Goal: Task Accomplishment & Management: Complete application form

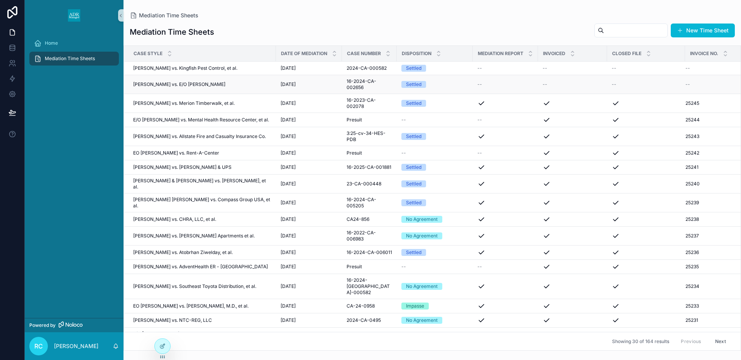
click at [261, 87] on div "Xavier Carter vs. E/O Andrew Mackintosh Xavier Carter vs. E/O Andrew Mackintosh" at bounding box center [202, 84] width 138 height 6
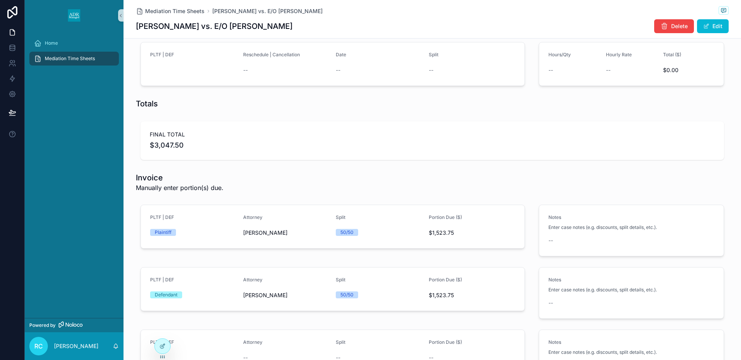
scroll to position [1010, 0]
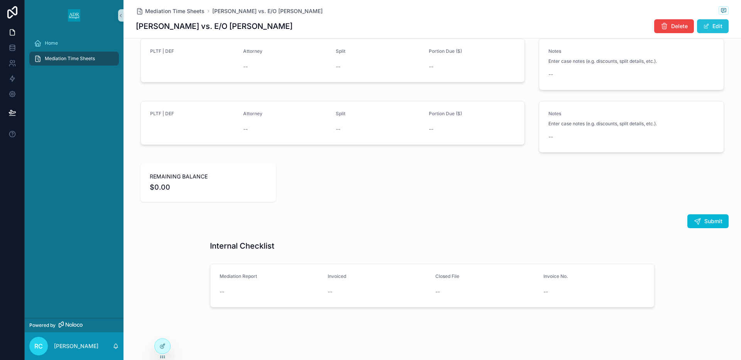
click at [705, 26] on span "scrollable content" at bounding box center [706, 26] width 6 height 6
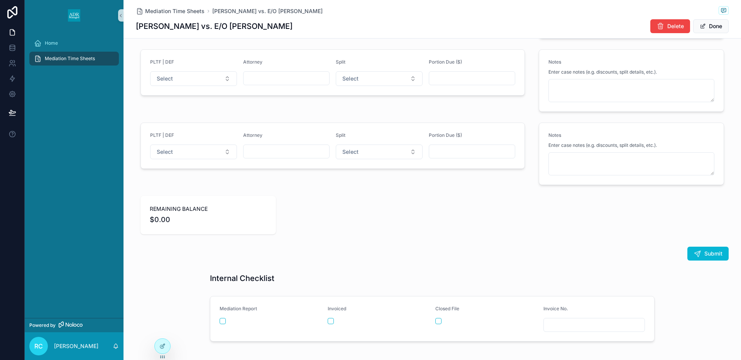
click at [568, 322] on input "scrollable content" at bounding box center [593, 325] width 101 height 11
type input "*****"
click at [437, 322] on button "scrollable content" at bounding box center [438, 321] width 6 height 6
drag, startPoint x: 713, startPoint y: 26, endPoint x: 709, endPoint y: 30, distance: 5.7
click at [713, 26] on button "Done" at bounding box center [710, 26] width 35 height 14
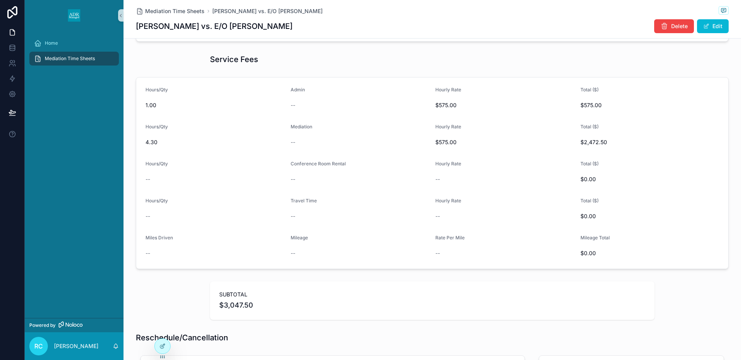
scroll to position [0, 0]
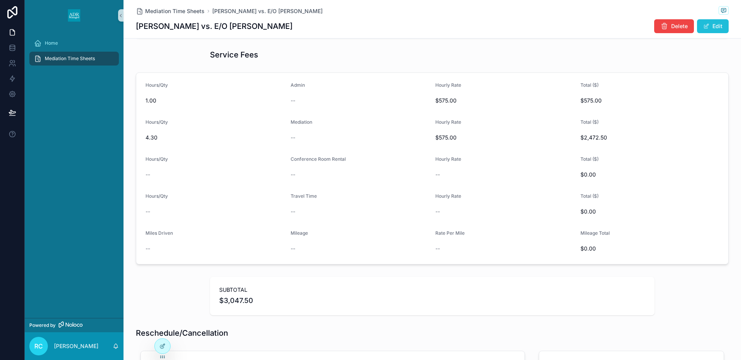
click at [711, 20] on button "Edit" at bounding box center [713, 26] width 32 height 14
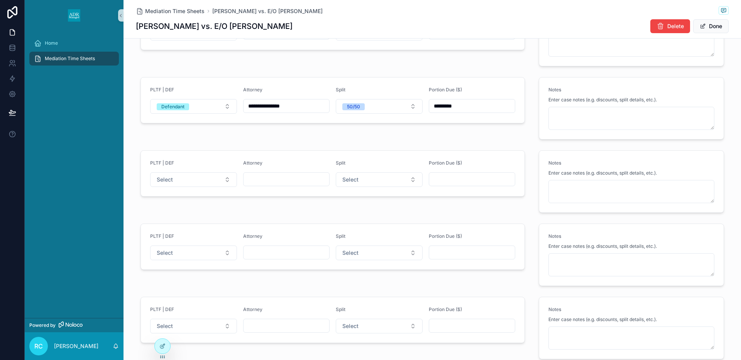
scroll to position [1099, 0]
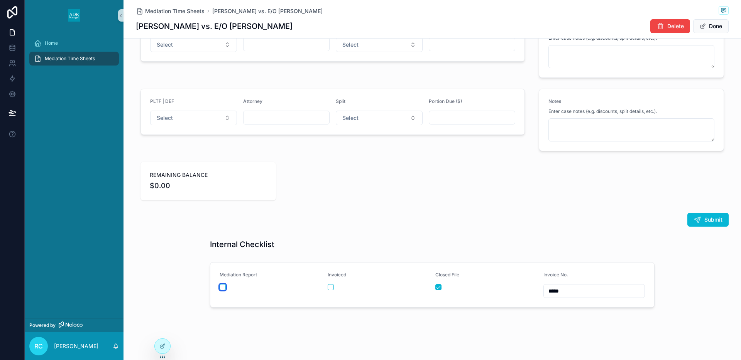
drag, startPoint x: 223, startPoint y: 286, endPoint x: 243, endPoint y: 283, distance: 19.6
click at [223, 286] on button "scrollable content" at bounding box center [222, 287] width 6 height 6
click at [708, 27] on button "Done" at bounding box center [710, 26] width 35 height 14
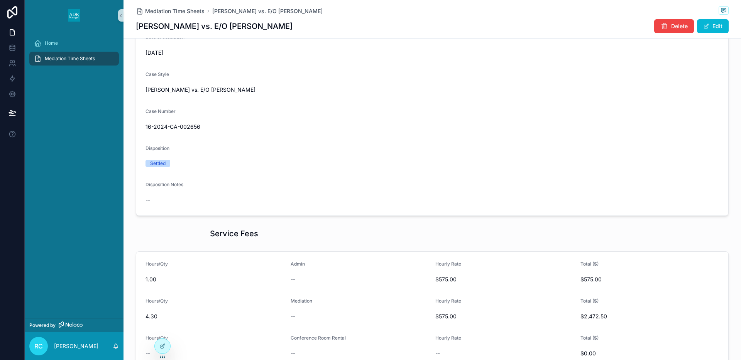
scroll to position [0, 0]
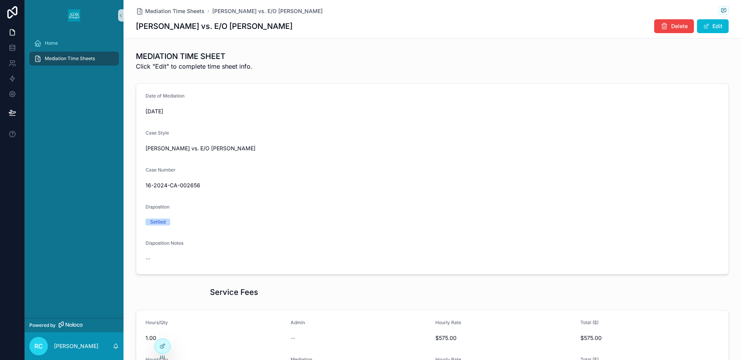
drag, startPoint x: 145, startPoint y: 148, endPoint x: 193, endPoint y: 152, distance: 48.4
click at [238, 154] on form "Date of Mediation 9/30/2025 Case Style Xavier Carter vs. E/O Andrew Mackintosh …" at bounding box center [432, 179] width 592 height 191
drag, startPoint x: 174, startPoint y: 150, endPoint x: 166, endPoint y: 150, distance: 8.5
click at [174, 150] on span "[PERSON_NAME] vs. E/O [PERSON_NAME]" at bounding box center [431, 149] width 573 height 8
drag, startPoint x: 174, startPoint y: 151, endPoint x: 256, endPoint y: 152, distance: 81.4
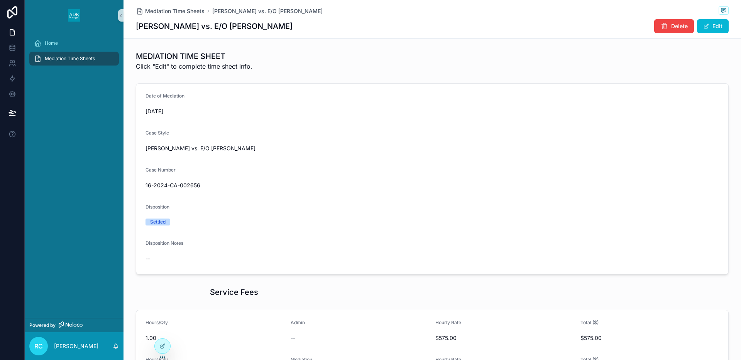
click at [256, 152] on span "[PERSON_NAME] vs. E/O [PERSON_NAME]" at bounding box center [431, 149] width 573 height 8
copy span "Carter vs. E/O Andrew Mackintosh"
click at [142, 148] on form "Date of Mediation 9/30/2025 Case Style Xavier Carter vs. E/O Andrew Mackintosh …" at bounding box center [432, 179] width 592 height 191
click at [146, 148] on span "[PERSON_NAME] vs. E/O [PERSON_NAME]" at bounding box center [431, 149] width 573 height 8
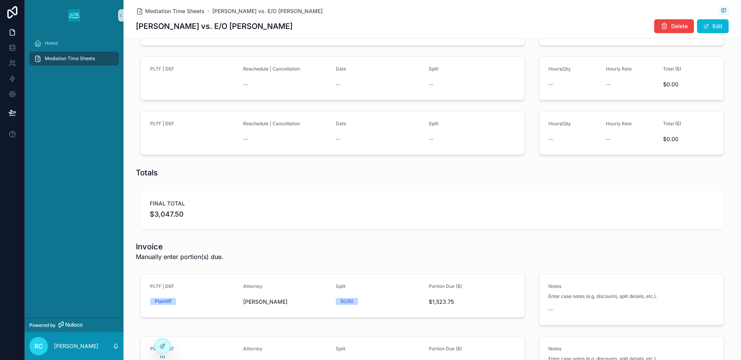
scroll to position [782, 0]
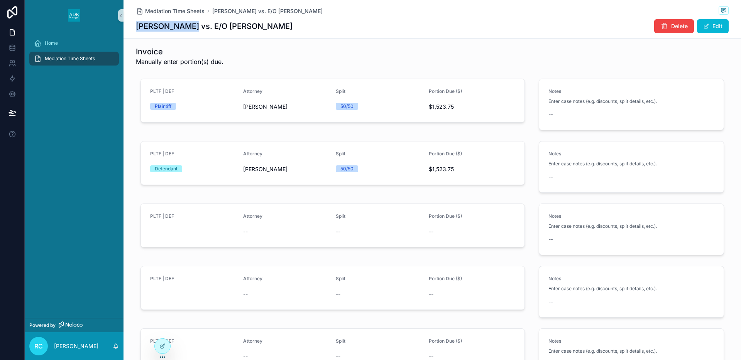
drag, startPoint x: 137, startPoint y: 26, endPoint x: 120, endPoint y: 91, distance: 67.0
click at [183, 28] on h1 "[PERSON_NAME] vs. E/O [PERSON_NAME]" at bounding box center [214, 26] width 157 height 11
copy h1 "Xavier Carter"
drag, startPoint x: 199, startPoint y: 26, endPoint x: 282, endPoint y: 33, distance: 82.4
click at [282, 33] on div "Xavier Carter vs. E/O Andrew Mackintosh Delete Edit" at bounding box center [432, 26] width 592 height 15
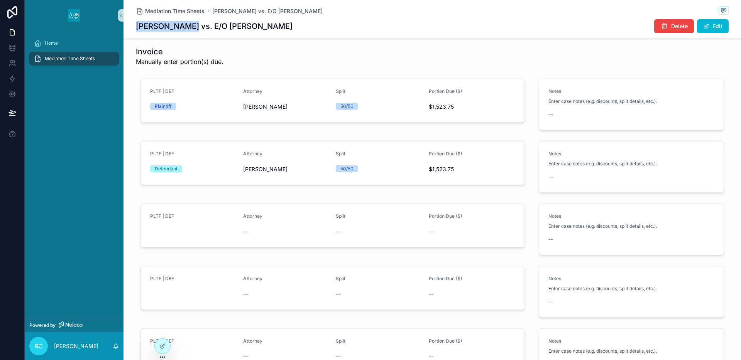
copy h1 "E/O Andrew Mackintosh"
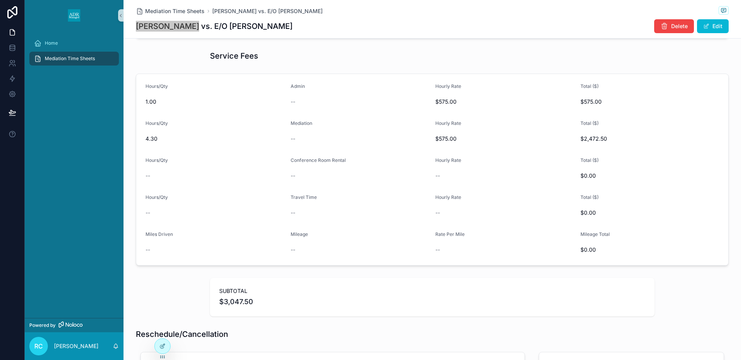
scroll to position [0, 0]
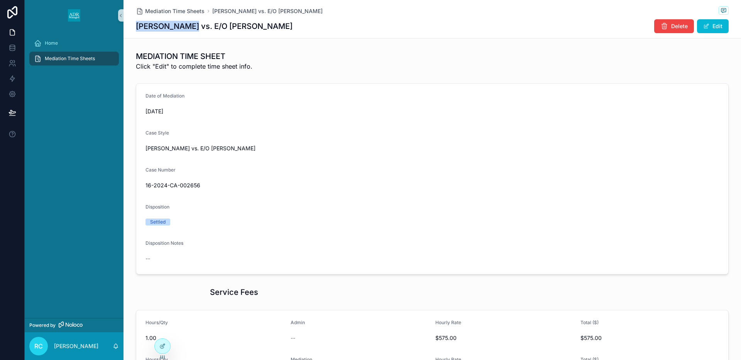
click at [169, 187] on span "16-2024-CA-002656" at bounding box center [431, 186] width 573 height 8
copy span "16-2024-CA-002656"
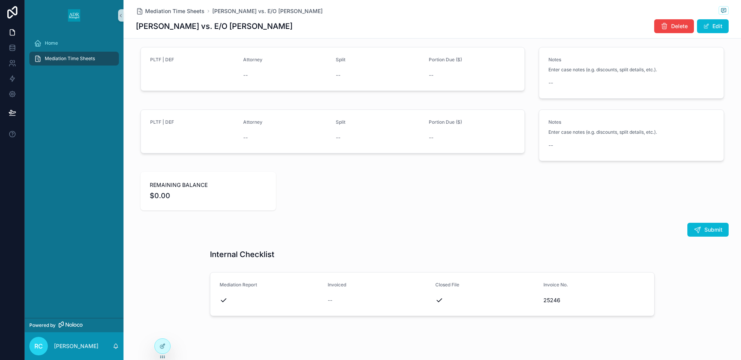
scroll to position [1010, 0]
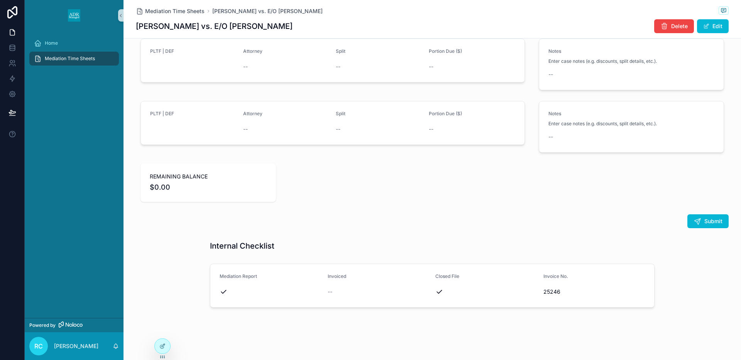
drag, startPoint x: 714, startPoint y: 27, endPoint x: 707, endPoint y: 35, distance: 10.1
click at [714, 27] on button "Edit" at bounding box center [713, 26] width 32 height 14
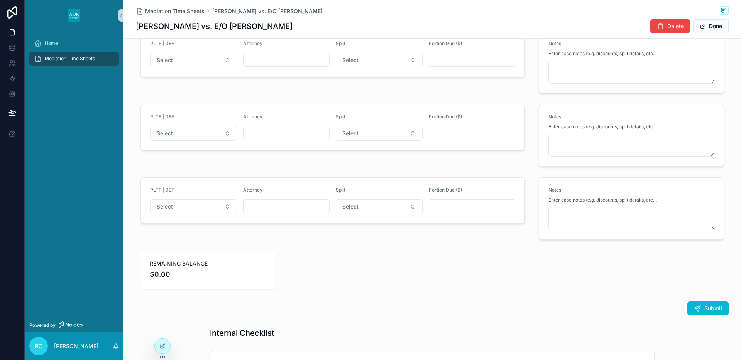
scroll to position [1065, 0]
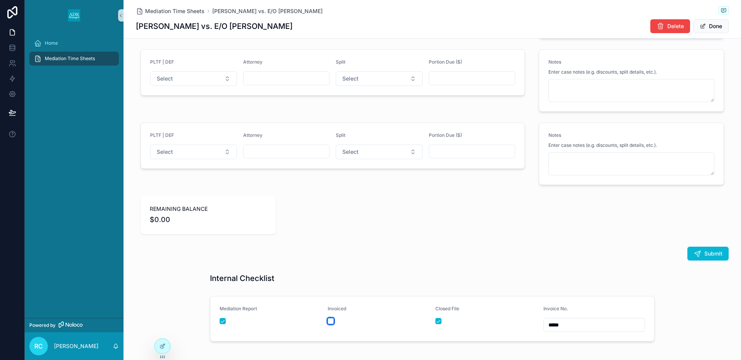
click at [331, 319] on button "scrollable content" at bounding box center [330, 321] width 6 height 6
click at [715, 25] on button "Done" at bounding box center [710, 26] width 35 height 14
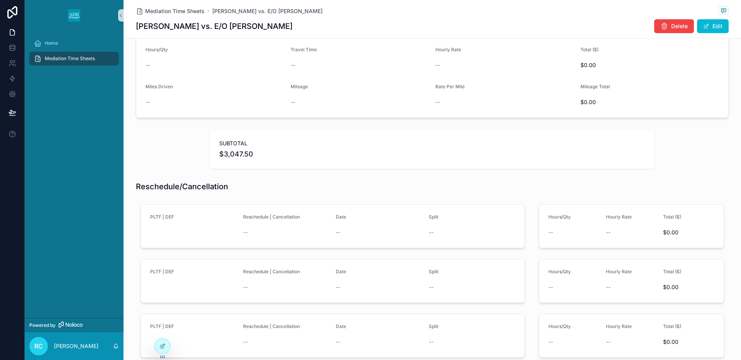
scroll to position [0, 0]
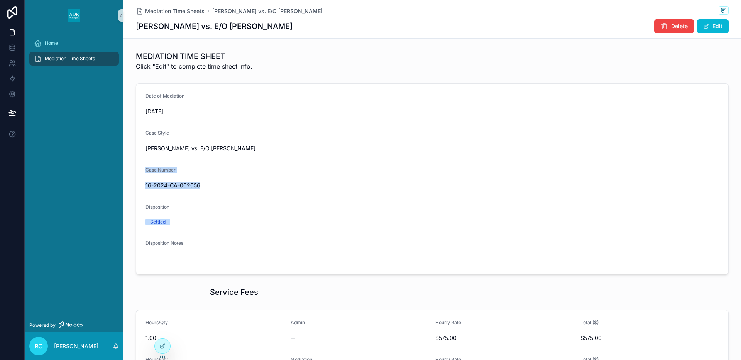
click at [63, 58] on span "Mediation Time Sheets" at bounding box center [70, 59] width 50 height 6
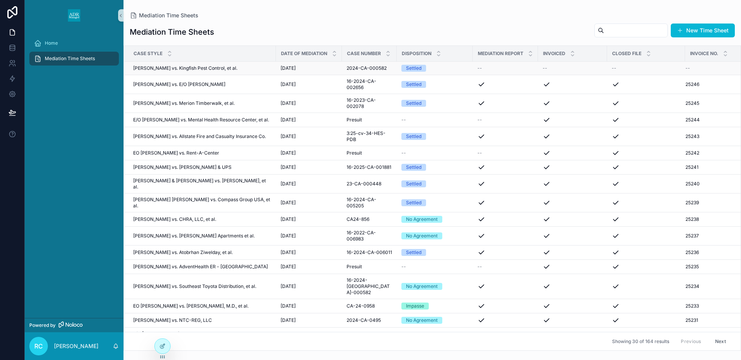
click at [280, 70] on span "[DATE]" at bounding box center [287, 68] width 15 height 6
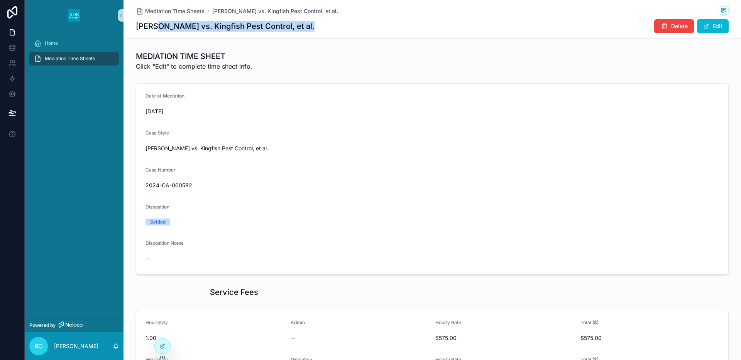
drag, startPoint x: 154, startPoint y: 26, endPoint x: 300, endPoint y: 28, distance: 147.0
click at [300, 28] on div "Dirk Swiggett vs. Kingfish Pest Control, et al. Delete Edit" at bounding box center [432, 26] width 592 height 15
copy h1 "Swiggett vs. Kingfish Pest Control, et al."
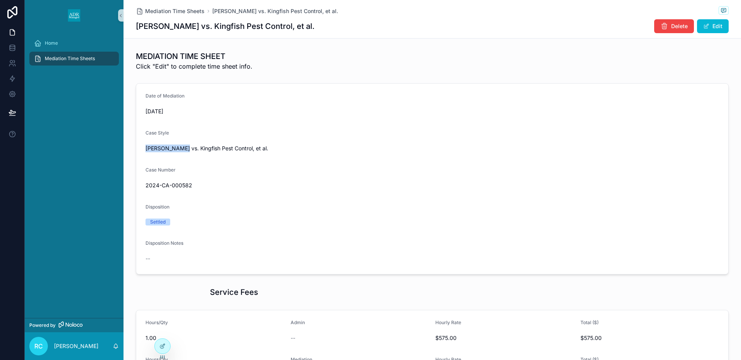
drag, startPoint x: 145, startPoint y: 148, endPoint x: 179, endPoint y: 151, distance: 34.1
click at [179, 151] on span "[PERSON_NAME] vs. Kingfish Pest Control, et al." at bounding box center [431, 149] width 573 height 8
copy span "Dirk Swiggett"
drag, startPoint x: 191, startPoint y: 149, endPoint x: 264, endPoint y: 152, distance: 73.0
click at [264, 152] on div "[PERSON_NAME] vs. Kingfish Pest Control, et al." at bounding box center [431, 148] width 573 height 12
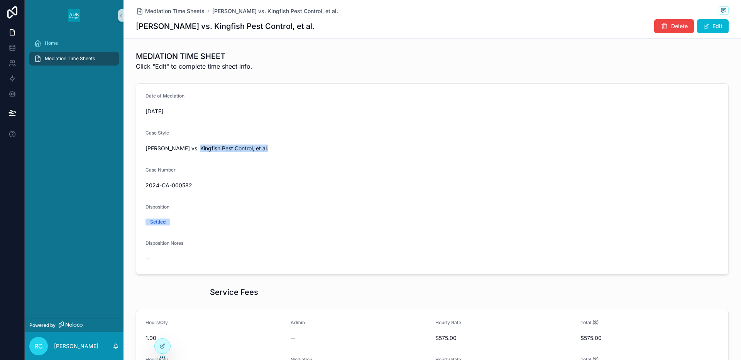
copy span "Kingfish Pest Control, et al."
click at [148, 185] on span "2024-CA-000582" at bounding box center [431, 186] width 573 height 8
click at [149, 186] on span "2024-CA-000582" at bounding box center [431, 186] width 573 height 8
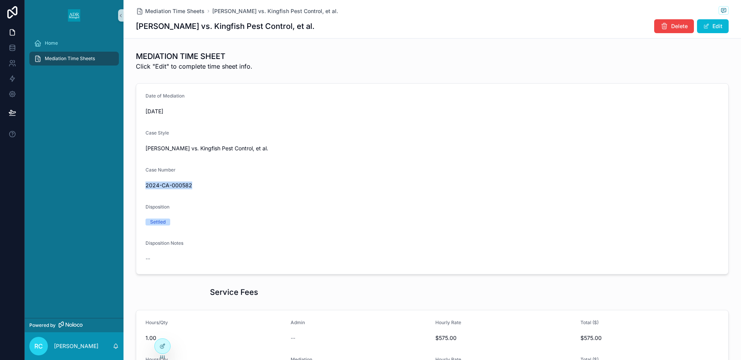
click at [149, 186] on span "2024-CA-000582" at bounding box center [431, 186] width 573 height 8
copy span "2024-CA-000582"
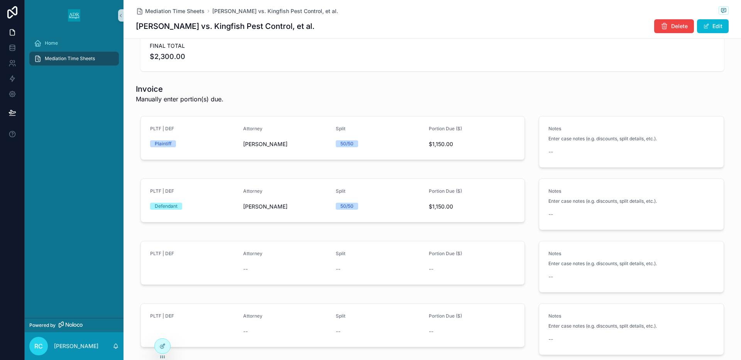
scroll to position [1010, 0]
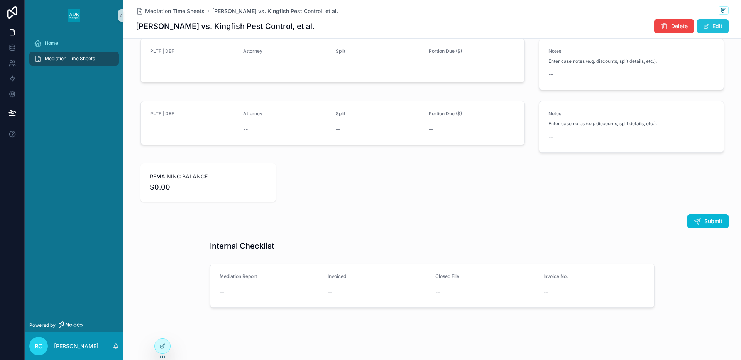
click at [712, 28] on button "Edit" at bounding box center [713, 26] width 32 height 14
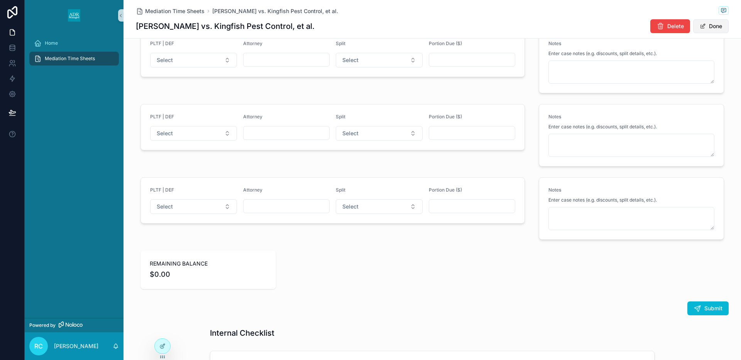
scroll to position [1065, 0]
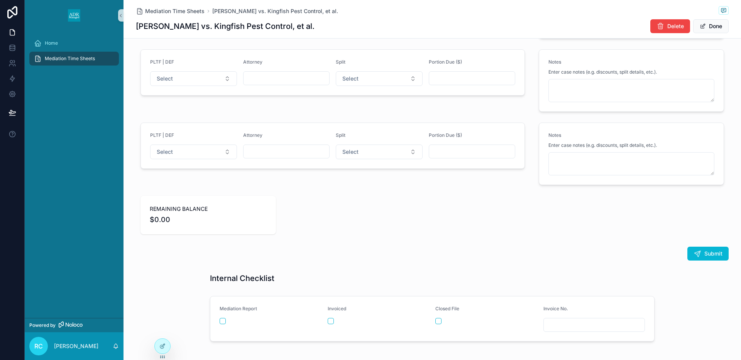
click at [558, 321] on input "scrollable content" at bounding box center [593, 325] width 101 height 11
type input "*****"
click at [436, 327] on li "Updating..." at bounding box center [370, 337] width 137 height 21
click at [439, 321] on button "scrollable content" at bounding box center [438, 321] width 6 height 6
click at [221, 322] on button "scrollable content" at bounding box center [222, 321] width 6 height 6
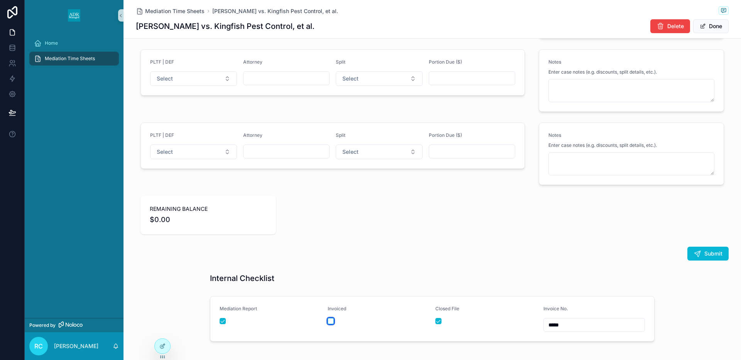
drag, startPoint x: 330, startPoint y: 321, endPoint x: 354, endPoint y: 321, distance: 24.3
click at [330, 321] on button "scrollable content" at bounding box center [330, 321] width 6 height 6
click at [716, 26] on button "Done" at bounding box center [710, 26] width 35 height 14
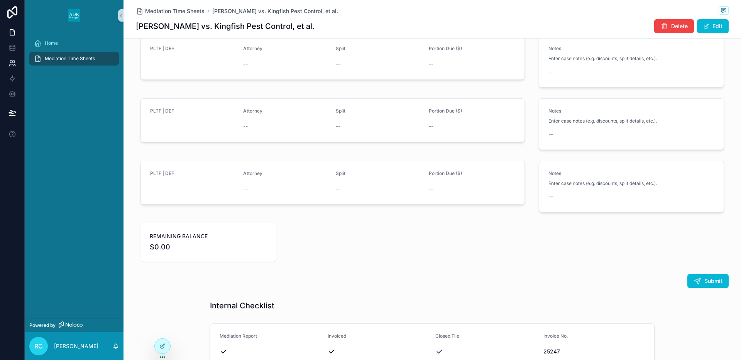
scroll to position [999, 0]
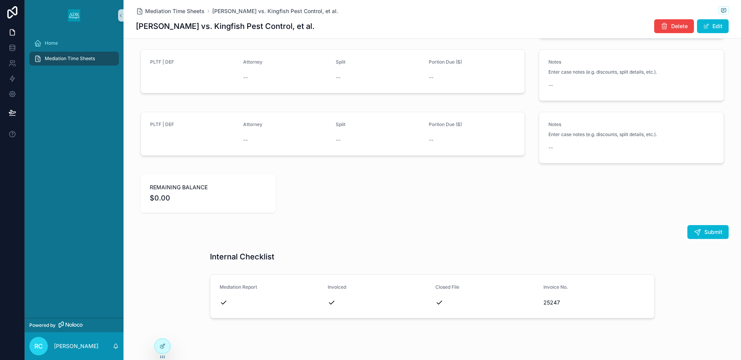
click at [73, 59] on span "Mediation Time Sheets" at bounding box center [70, 59] width 50 height 6
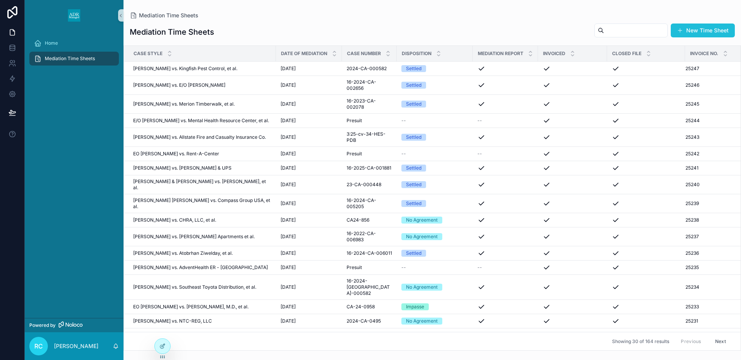
click at [697, 29] on button "New Time Sheet" at bounding box center [702, 31] width 64 height 14
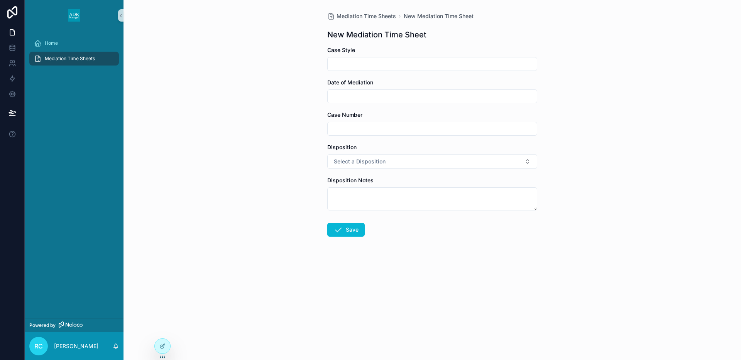
click at [378, 62] on input "scrollable content" at bounding box center [431, 64] width 209 height 11
drag, startPoint x: 447, startPoint y: 94, endPoint x: 434, endPoint y: 88, distance: 14.8
click at [447, 94] on input "scrollable content" at bounding box center [431, 96] width 209 height 11
click at [380, 66] on input "scrollable content" at bounding box center [431, 64] width 209 height 11
type input "**********"
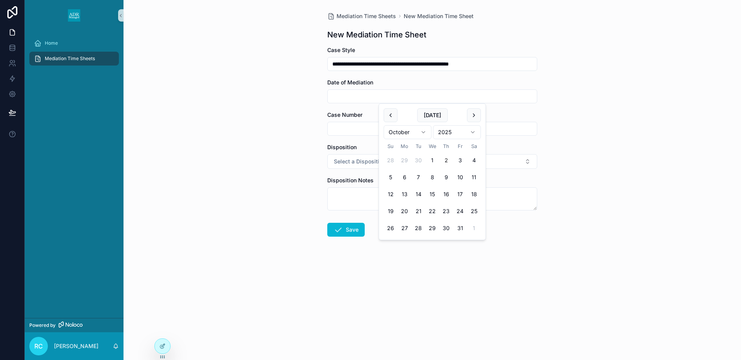
click at [334, 99] on input "scrollable content" at bounding box center [431, 96] width 209 height 11
click at [430, 158] on button "1" at bounding box center [432, 161] width 14 height 14
type input "*********"
click at [351, 126] on input "scrollable content" at bounding box center [431, 128] width 209 height 11
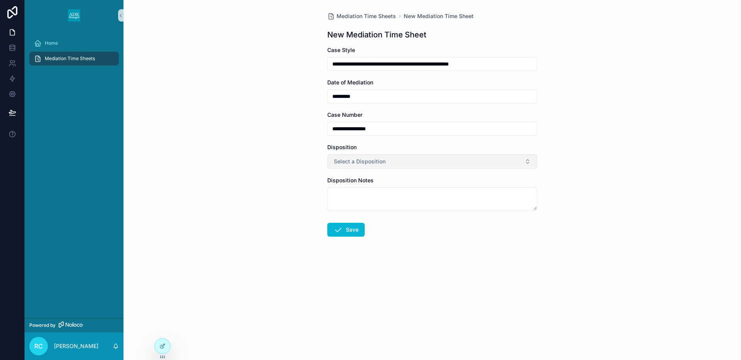
type input "**********"
click at [384, 161] on span "Select a Disposition" at bounding box center [360, 162] width 52 height 8
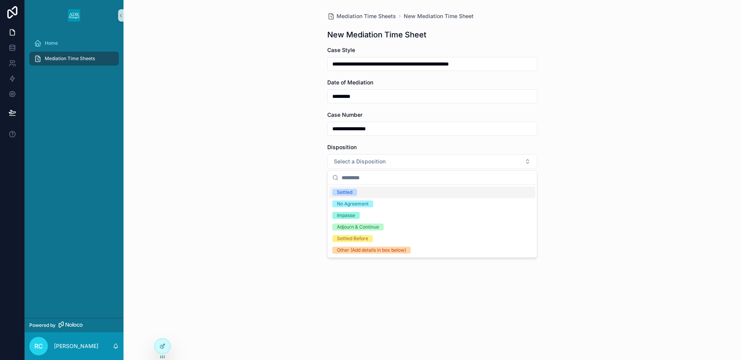
click at [363, 191] on div "Settled" at bounding box center [432, 193] width 206 height 12
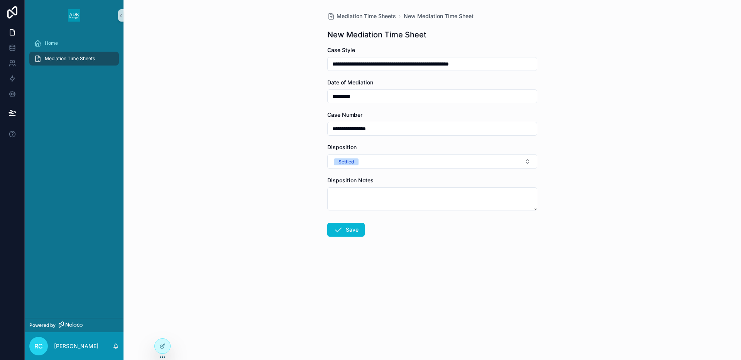
click at [348, 229] on button "Save" at bounding box center [345, 230] width 37 height 14
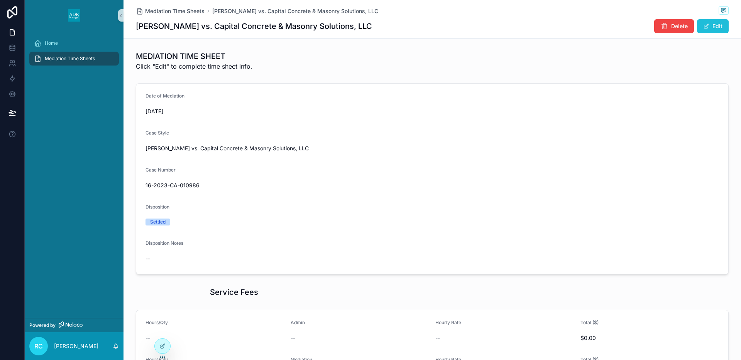
click at [722, 26] on button "Edit" at bounding box center [713, 26] width 32 height 14
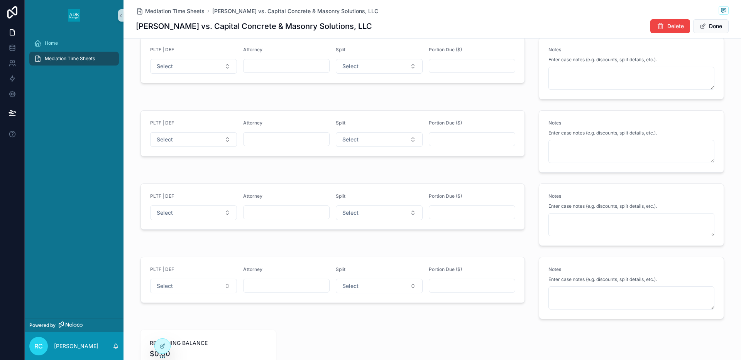
scroll to position [1099, 0]
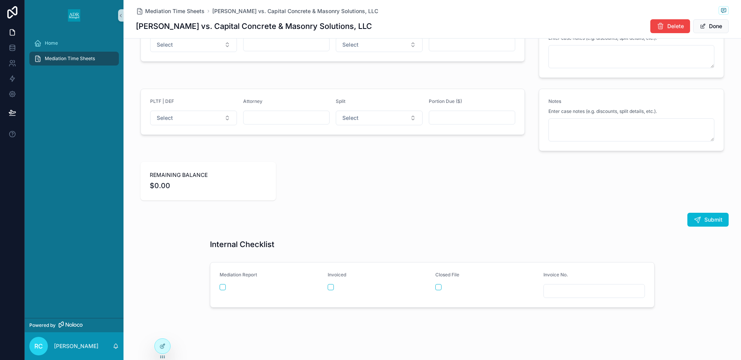
click at [562, 292] on input "scrollable content" at bounding box center [593, 291] width 101 height 11
click at [559, 290] on input "scrollable content" at bounding box center [593, 291] width 101 height 11
click at [570, 290] on input "scrollable content" at bounding box center [593, 291] width 101 height 11
click at [580, 294] on input "scrollable content" at bounding box center [593, 291] width 101 height 11
type input "*****"
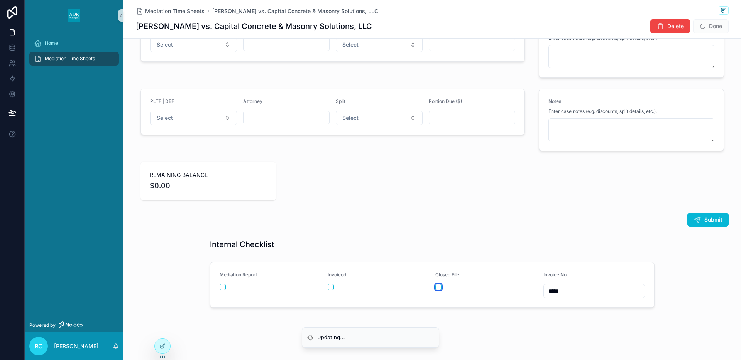
click at [438, 288] on button "scrollable content" at bounding box center [438, 287] width 6 height 6
click at [331, 288] on button "scrollable content" at bounding box center [330, 287] width 6 height 6
click at [222, 285] on button "scrollable content" at bounding box center [222, 287] width 6 height 6
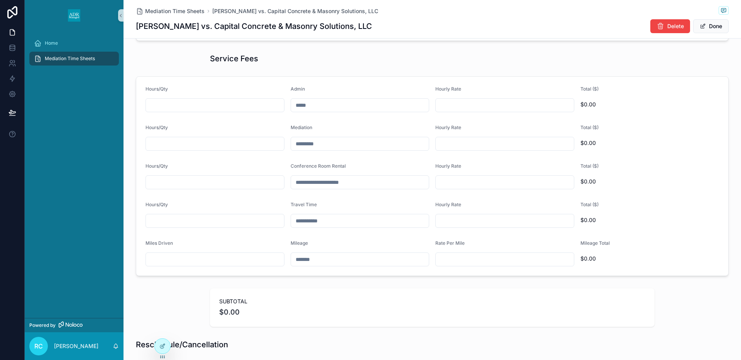
scroll to position [254, 0]
click at [176, 101] on input "scrollable content" at bounding box center [215, 103] width 138 height 11
type input "****"
type input "*******"
click at [167, 140] on input "scrollable content" at bounding box center [215, 142] width 138 height 11
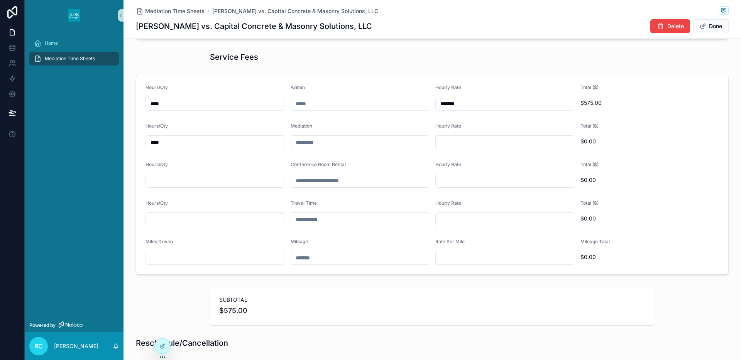
type input "****"
type input "*******"
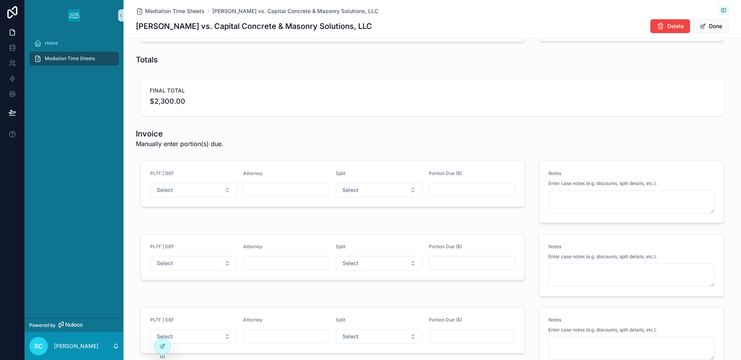
scroll to position [750, 0]
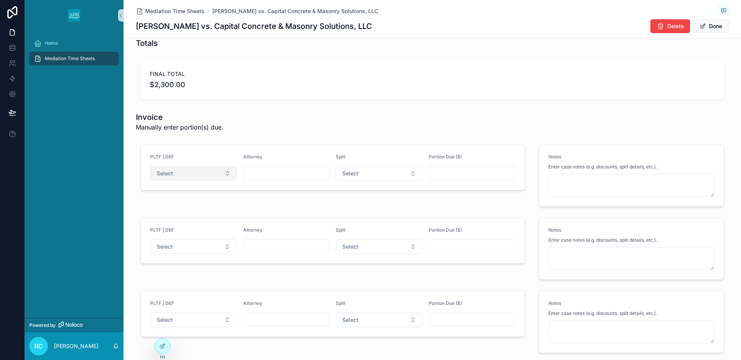
click at [161, 172] on span "Select" at bounding box center [165, 174] width 16 height 8
click at [170, 205] on div "Plaintiff" at bounding box center [163, 204] width 17 height 7
click at [263, 175] on input "scrollable content" at bounding box center [286, 173] width 86 height 11
type input "**********"
click at [378, 175] on button "Select" at bounding box center [379, 173] width 87 height 15
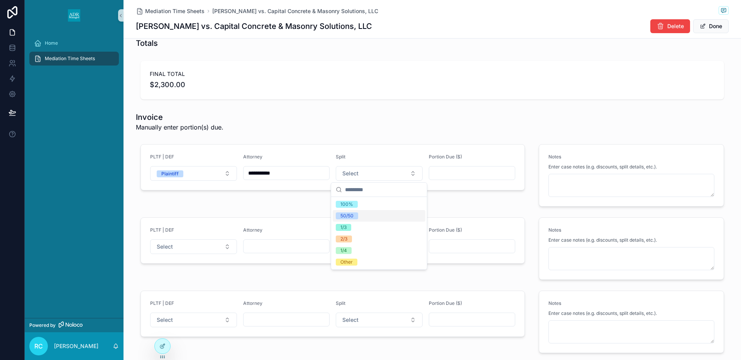
click at [354, 216] on span "50/50" at bounding box center [347, 216] width 22 height 7
click at [454, 171] on input "scrollable content" at bounding box center [472, 173] width 86 height 11
type input "*********"
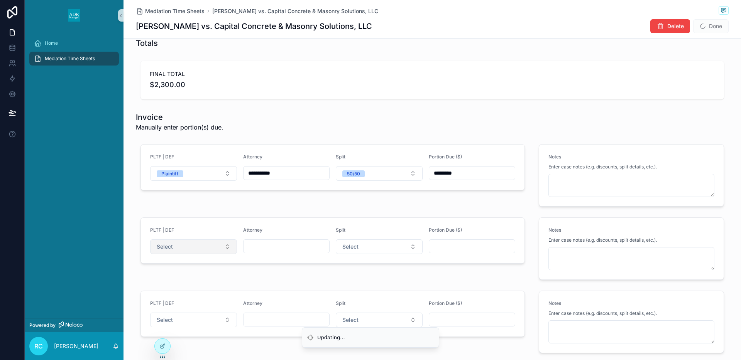
click at [174, 244] on button "Select" at bounding box center [193, 247] width 87 height 15
drag, startPoint x: 171, startPoint y: 289, endPoint x: 201, endPoint y: 276, distance: 32.5
click at [171, 289] on div "Defendant" at bounding box center [166, 289] width 23 height 7
click at [265, 246] on input "scrollable content" at bounding box center [286, 246] width 86 height 11
type input "**********"
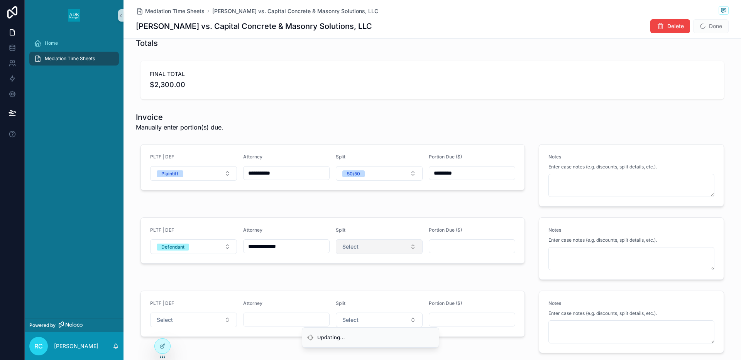
click at [356, 246] on span "Select" at bounding box center [350, 247] width 16 height 8
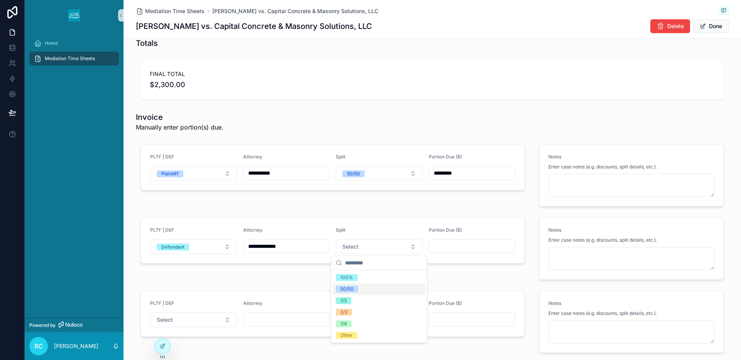
click at [355, 285] on div "50/50" at bounding box center [378, 289] width 93 height 12
click at [452, 247] on input "scrollable content" at bounding box center [472, 246] width 86 height 11
type input "*********"
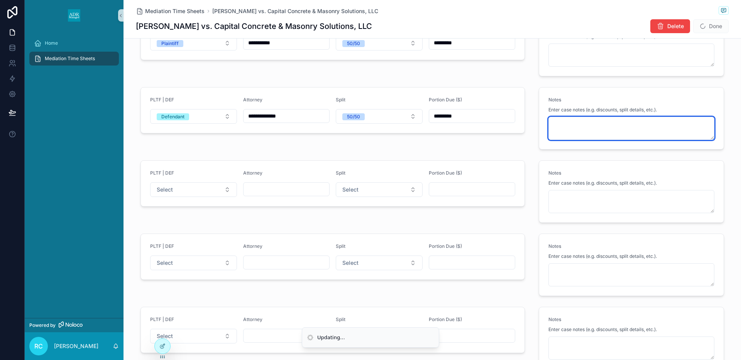
scroll to position [1074, 0]
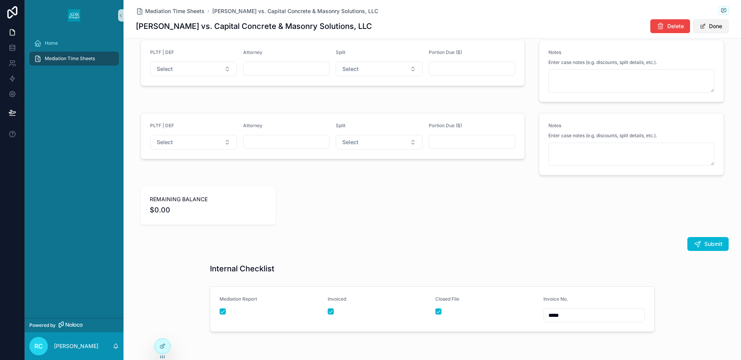
click at [707, 26] on button "Done" at bounding box center [710, 26] width 35 height 14
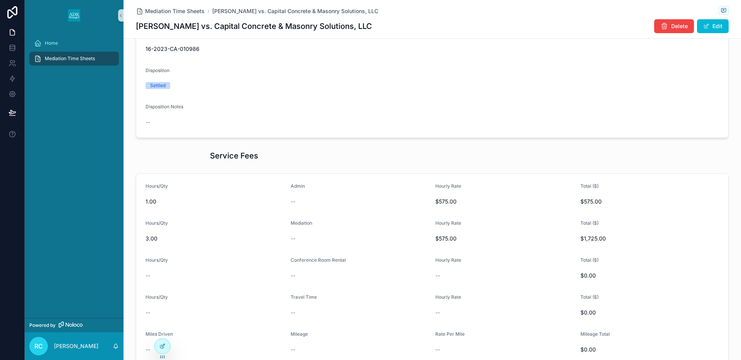
scroll to position [0, 0]
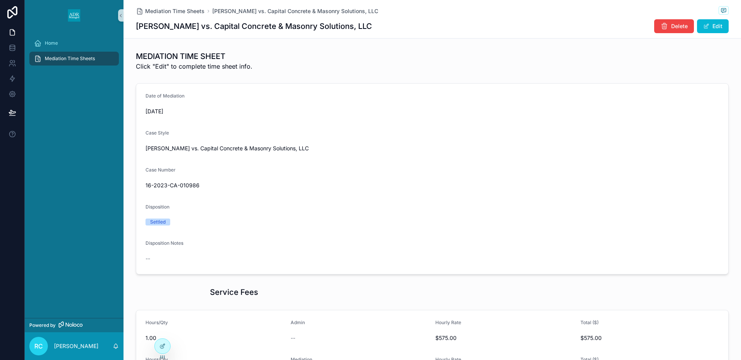
click at [57, 61] on span "Mediation Time Sheets" at bounding box center [70, 59] width 50 height 6
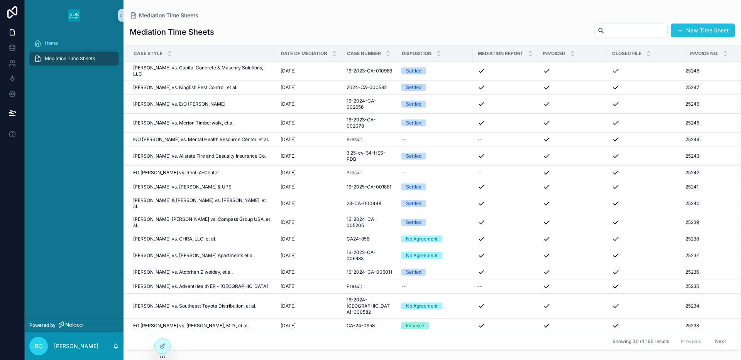
click at [693, 31] on button "New Time Sheet" at bounding box center [702, 31] width 64 height 14
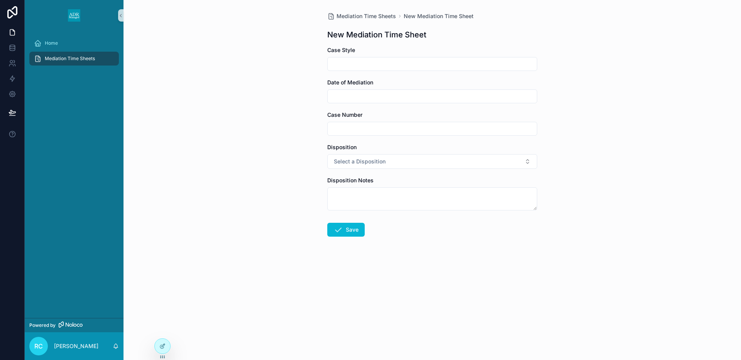
click at [378, 62] on input "scrollable content" at bounding box center [431, 64] width 209 height 11
click at [410, 65] on input "scrollable content" at bounding box center [431, 64] width 209 height 11
type input "*"
type input "**********"
click at [371, 99] on input "scrollable content" at bounding box center [431, 96] width 209 height 11
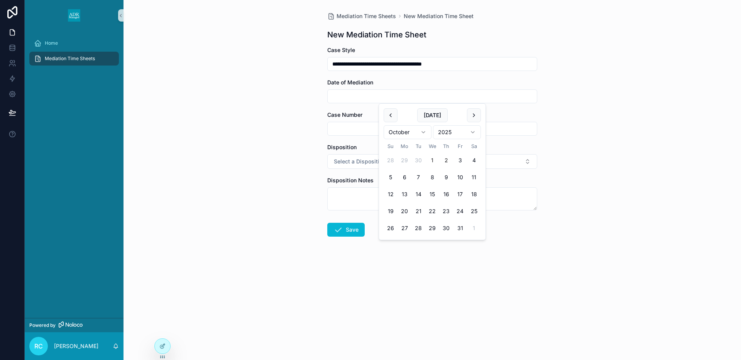
click at [432, 160] on button "1" at bounding box center [432, 161] width 14 height 14
type input "*********"
click at [268, 152] on div "**********" at bounding box center [431, 180] width 617 height 360
click at [334, 133] on input "scrollable content" at bounding box center [431, 128] width 209 height 11
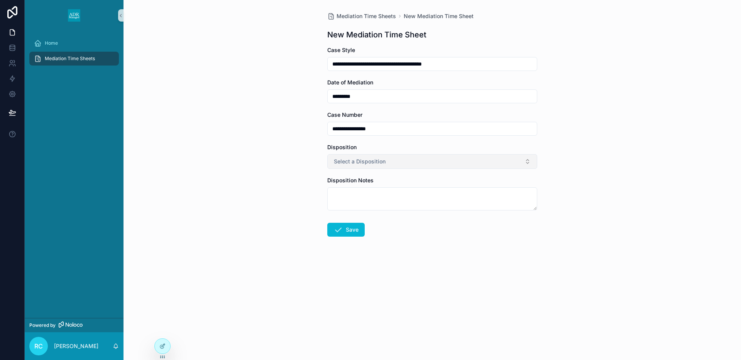
type input "**********"
click at [342, 162] on span "Select a Disposition" at bounding box center [360, 162] width 52 height 8
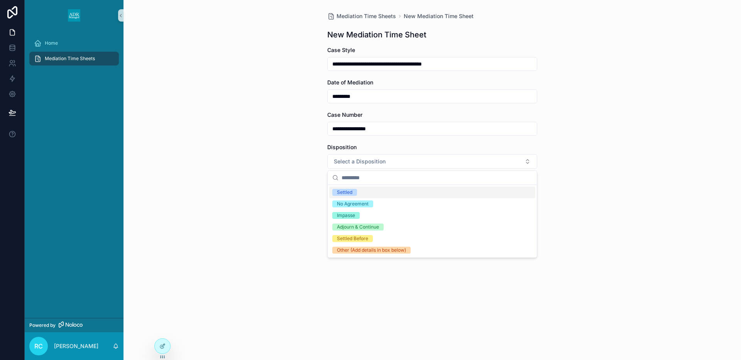
click at [346, 192] on div "Settled" at bounding box center [344, 192] width 15 height 7
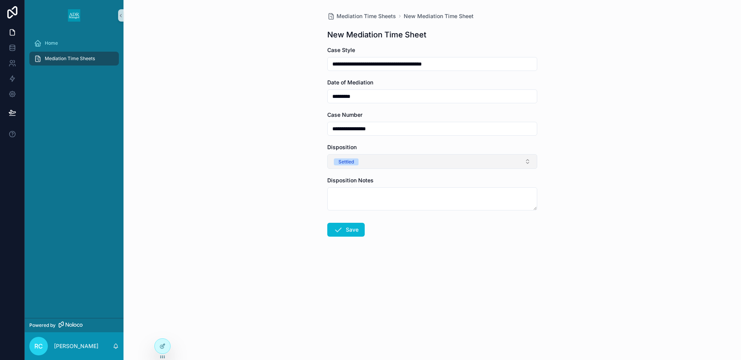
click at [353, 159] on div "Settled" at bounding box center [345, 162] width 15 height 7
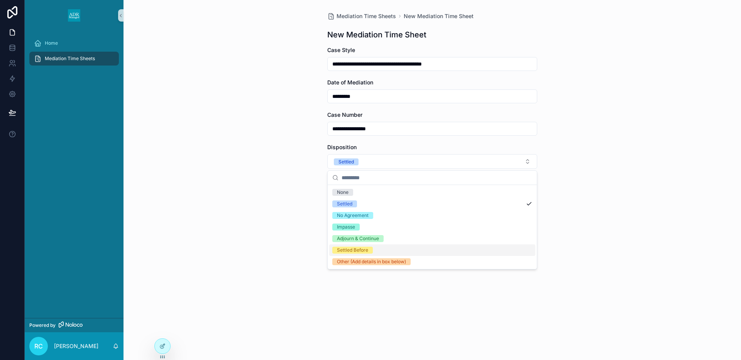
click at [358, 250] on div "Settled Before" at bounding box center [352, 250] width 31 height 7
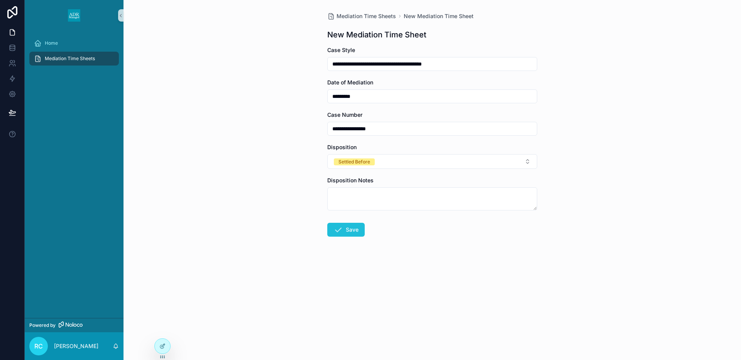
click at [349, 231] on button "Save" at bounding box center [345, 230] width 37 height 14
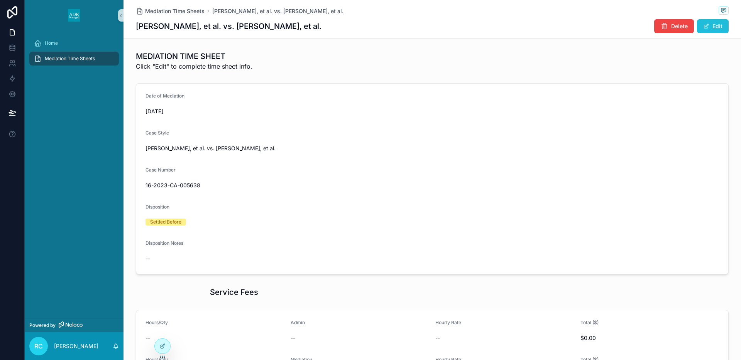
click at [712, 27] on button "Edit" at bounding box center [713, 26] width 32 height 14
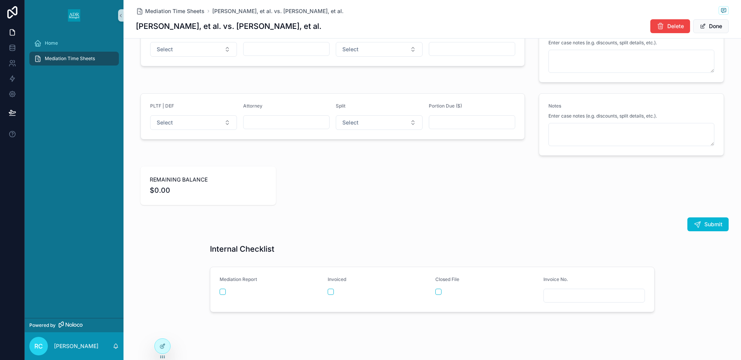
scroll to position [1099, 0]
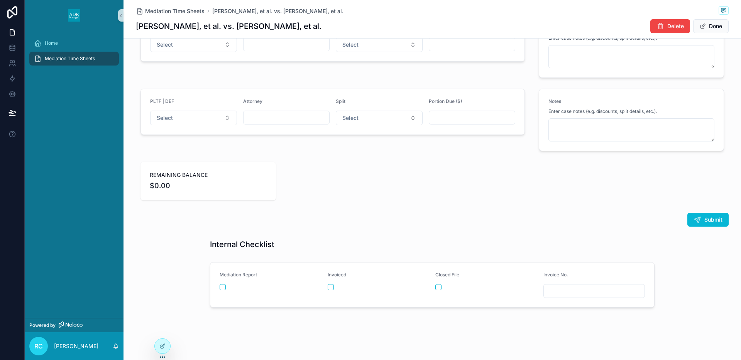
click at [577, 284] on div "scrollable content" at bounding box center [594, 291] width 102 height 14
click at [577, 295] on input "scrollable content" at bounding box center [593, 291] width 101 height 11
type input "*****"
click at [439, 286] on button "scrollable content" at bounding box center [438, 287] width 6 height 6
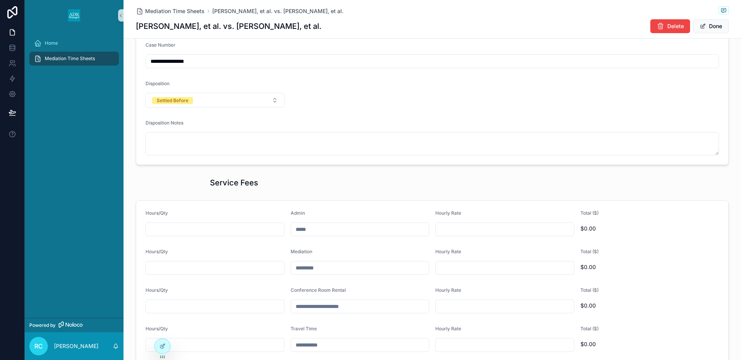
scroll to position [129, 0]
click at [181, 231] on input "scrollable content" at bounding box center [215, 228] width 138 height 11
type input "****"
type input "*******"
type input "****"
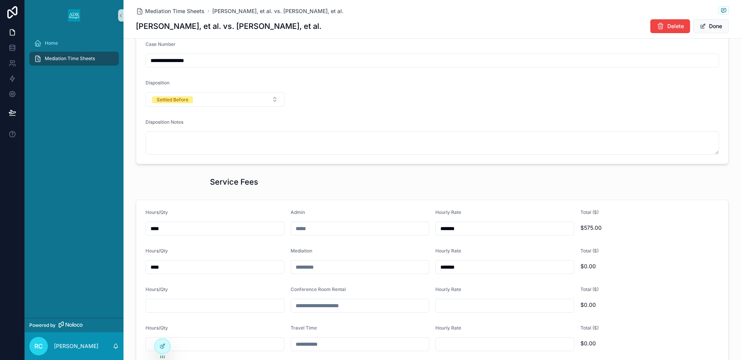
type input "*******"
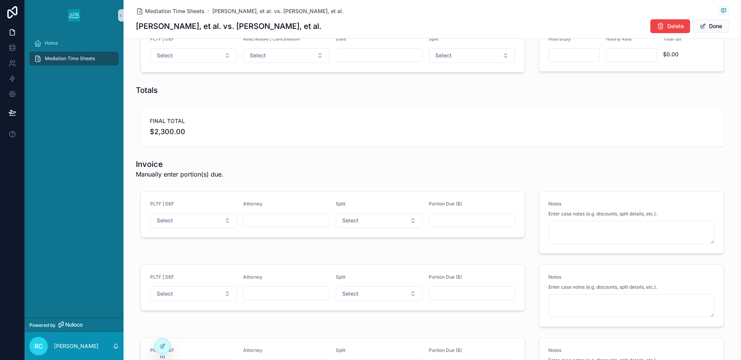
scroll to position [737, 0]
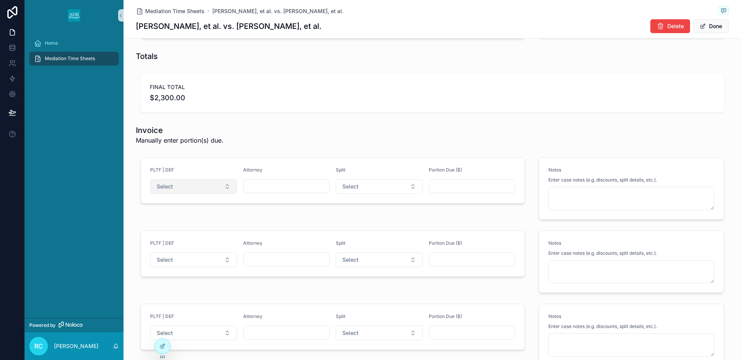
click at [161, 187] on span "Select" at bounding box center [165, 187] width 16 height 8
click at [168, 216] on div "Plaintiff" at bounding box center [163, 217] width 17 height 7
click at [164, 230] on div "Defendant" at bounding box center [166, 229] width 23 height 7
click at [232, 216] on div "Plaintiff" at bounding box center [193, 218] width 93 height 12
click at [256, 190] on input "scrollable content" at bounding box center [286, 186] width 86 height 11
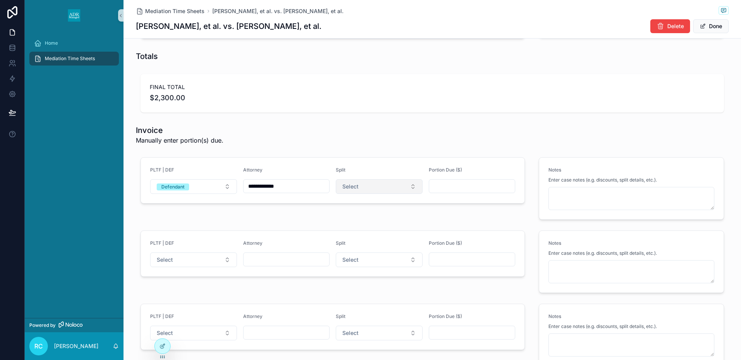
type input "**********"
click at [357, 192] on button "Select" at bounding box center [379, 186] width 87 height 15
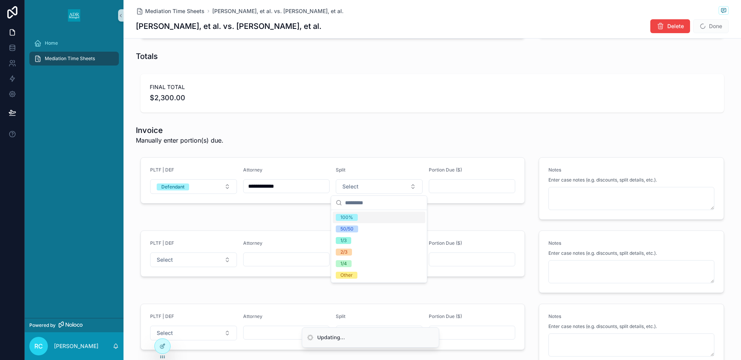
click at [350, 218] on div "100%" at bounding box center [346, 217] width 13 height 7
click at [442, 185] on input "scrollable content" at bounding box center [472, 186] width 86 height 11
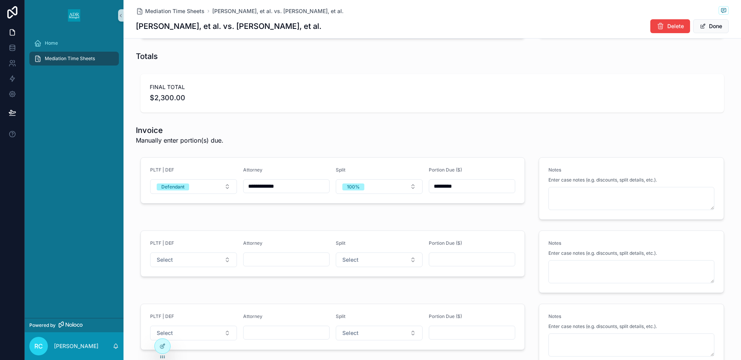
type input "*********"
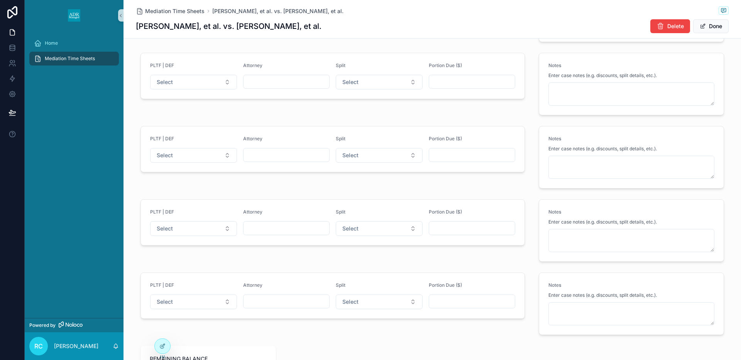
scroll to position [724, 0]
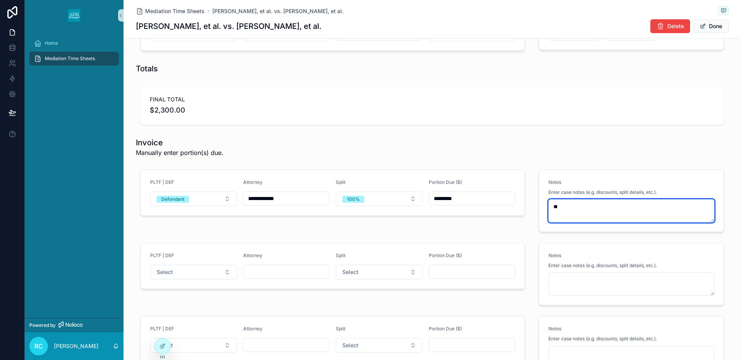
type textarea "*"
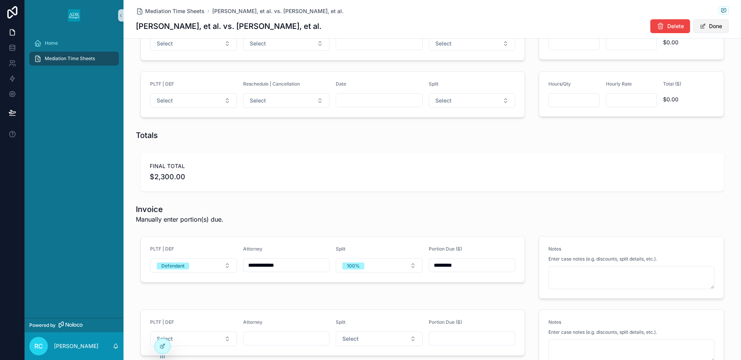
click at [705, 26] on button "Done" at bounding box center [710, 26] width 35 height 14
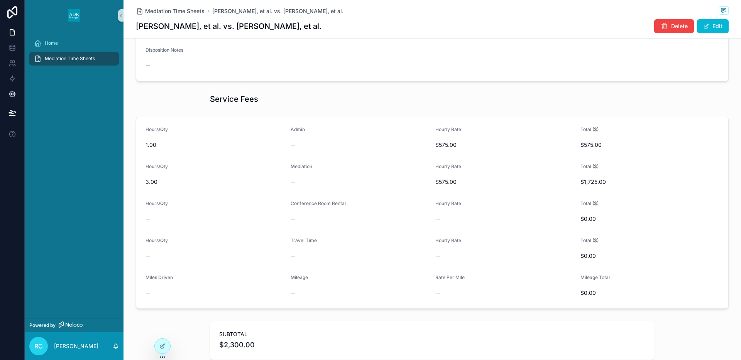
scroll to position [0, 0]
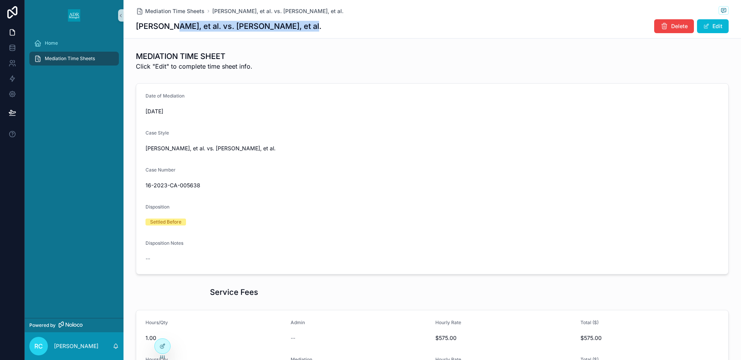
drag, startPoint x: 184, startPoint y: 29, endPoint x: 297, endPoint y: 28, distance: 113.8
click at [297, 27] on h1 "Courtney Sobotka, et al. vs. John Carr, et al." at bounding box center [229, 26] width 186 height 11
copy h1 "Sobotka, et al. vs. John Carr, et al."
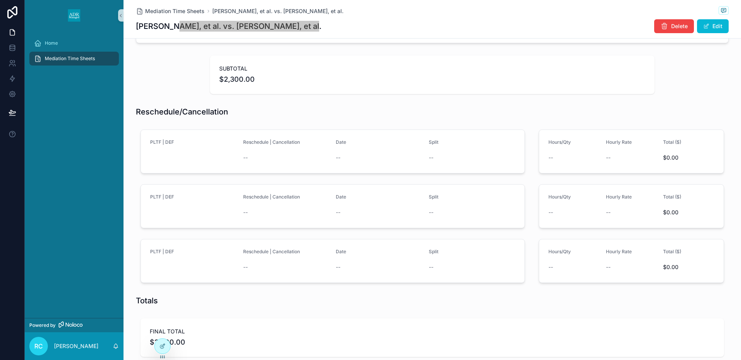
scroll to position [225, 0]
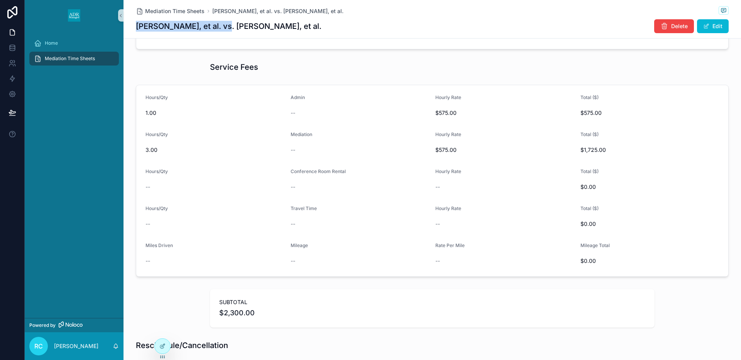
drag, startPoint x: 135, startPoint y: 24, endPoint x: 224, endPoint y: 30, distance: 89.4
click at [224, 30] on div "Mediation Time Sheets Courtney Sobotka, et al. vs. John Carr, et al. Courtney S…" at bounding box center [431, 19] width 617 height 39
copy h1 "Courtney Sobotka, et al."
drag, startPoint x: 241, startPoint y: 26, endPoint x: 296, endPoint y: 32, distance: 55.1
click at [296, 32] on div "Courtney Sobotka, et al. vs. John Carr, et al. Delete Edit" at bounding box center [432, 26] width 592 height 15
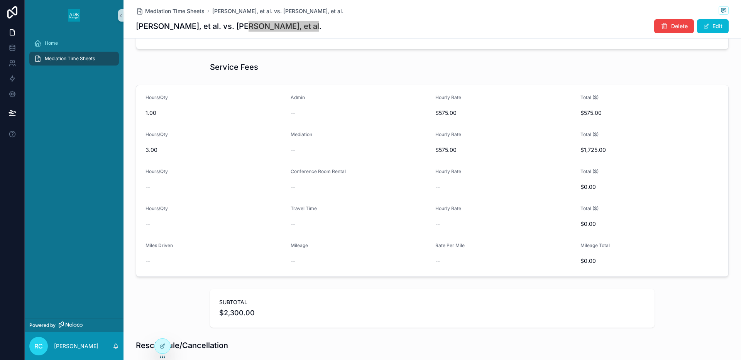
scroll to position [0, 0]
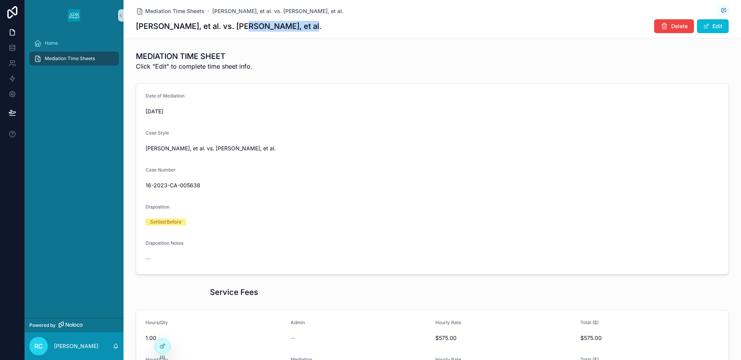
click at [172, 182] on span "16-2023-CA-005638" at bounding box center [431, 186] width 573 height 8
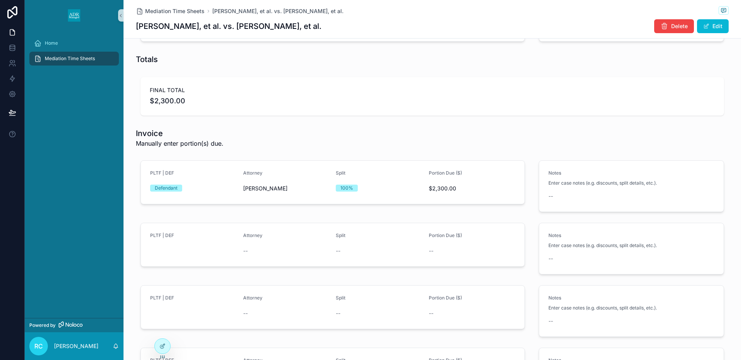
scroll to position [694, 0]
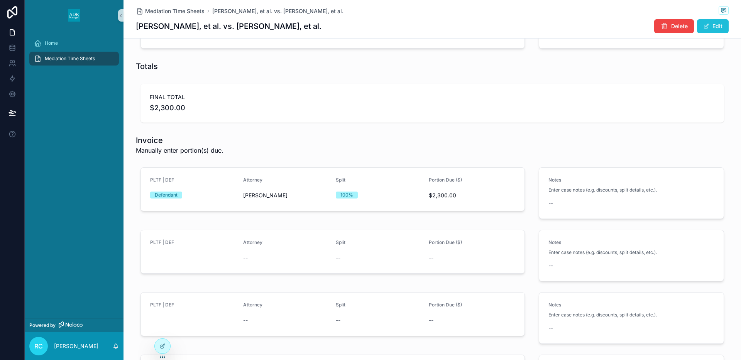
click at [706, 26] on span "scrollable content" at bounding box center [706, 26] width 6 height 6
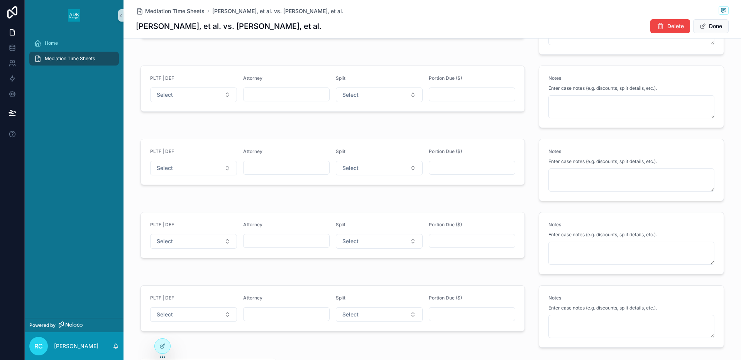
scroll to position [1099, 0]
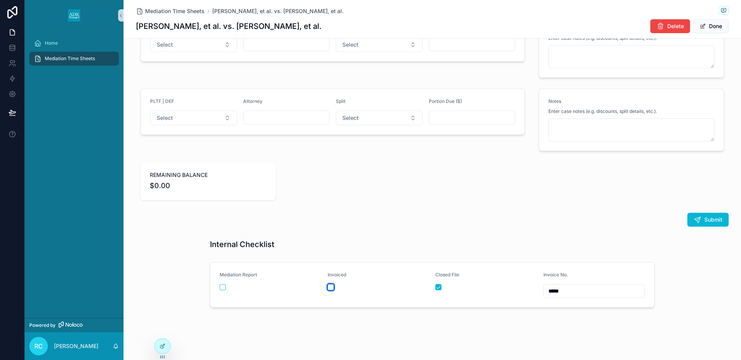
click at [331, 287] on button "scrollable content" at bounding box center [330, 287] width 6 height 6
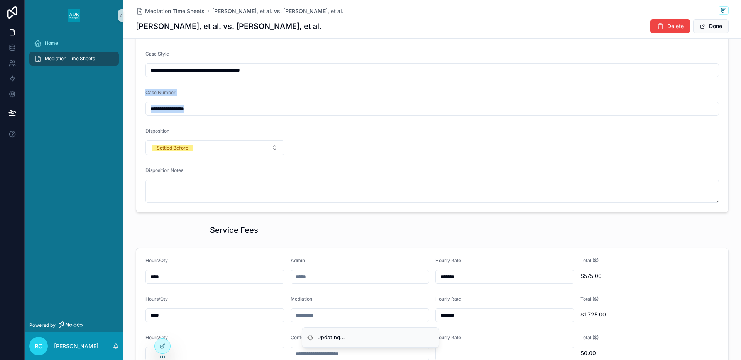
scroll to position [0, 0]
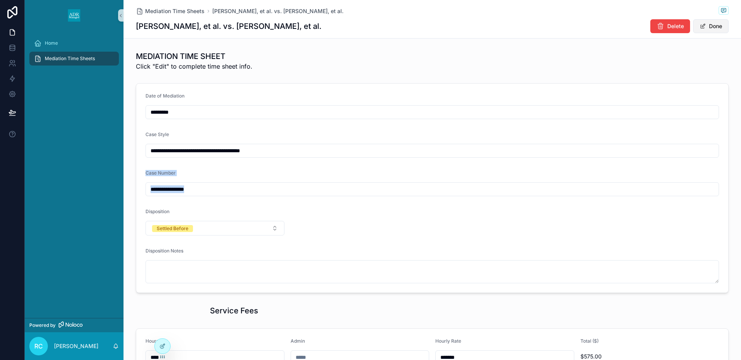
click at [717, 24] on button "Done" at bounding box center [710, 26] width 35 height 14
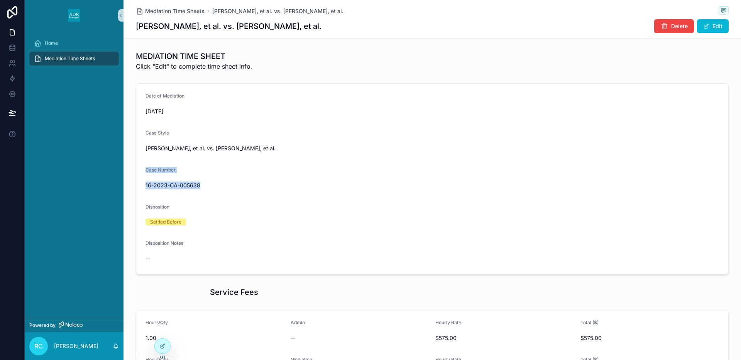
click at [64, 56] on span "Mediation Time Sheets" at bounding box center [70, 59] width 50 height 6
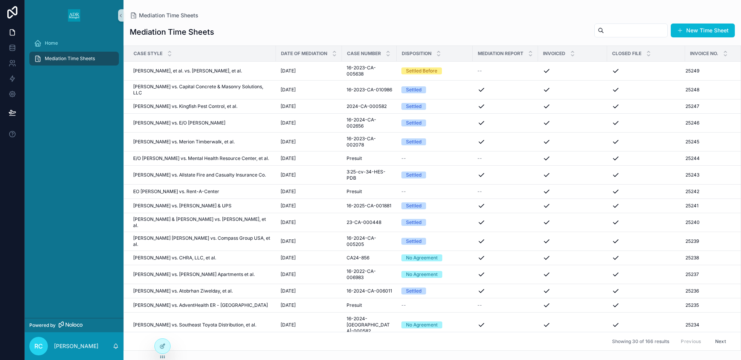
click at [53, 58] on span "Mediation Time Sheets" at bounding box center [70, 59] width 50 height 6
